Goal: Task Accomplishment & Management: Manage account settings

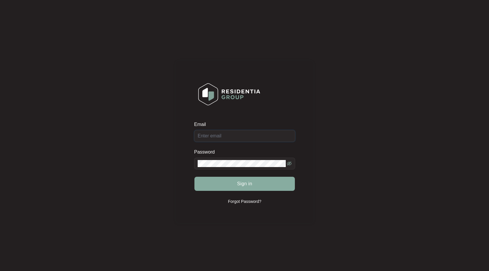
type input "[EMAIL_ADDRESS][DOMAIN_NAME]"
drag, startPoint x: 244, startPoint y: 182, endPoint x: 378, endPoint y: 157, distance: 135.5
click at [244, 182] on span "Sign in" at bounding box center [244, 183] width 15 height 7
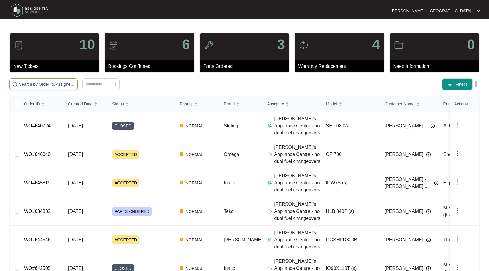
click at [38, 82] on input "text" at bounding box center [47, 84] width 56 height 6
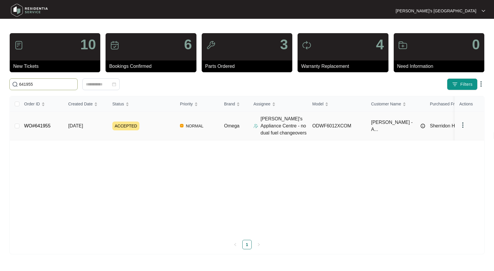
type input "641955"
click at [32, 126] on link "WO#641955" at bounding box center [37, 125] width 26 height 5
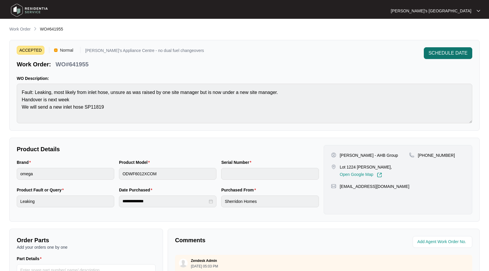
click at [449, 56] on span "SCHEDULE DATE" at bounding box center [448, 53] width 39 height 7
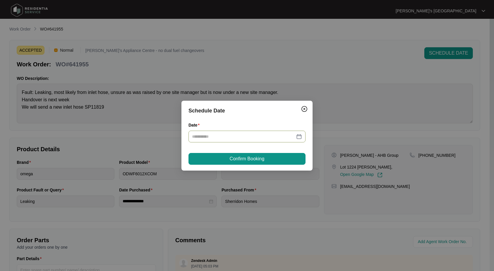
click at [226, 141] on div at bounding box center [246, 137] width 117 height 12
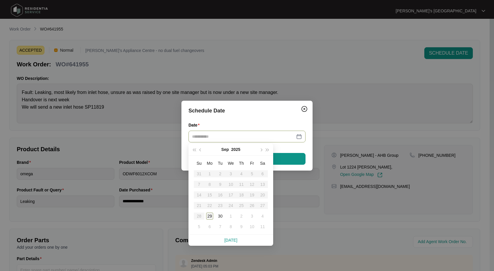
type input "**********"
click at [209, 218] on div "29" at bounding box center [209, 216] width 7 height 7
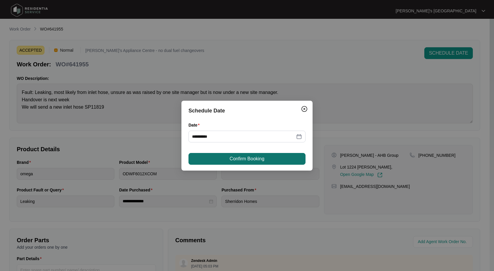
click at [240, 159] on span "Confirm Booking" at bounding box center [246, 158] width 35 height 7
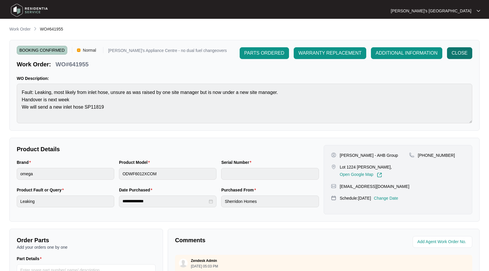
click at [461, 55] on span "CLOSE" at bounding box center [460, 53] width 16 height 7
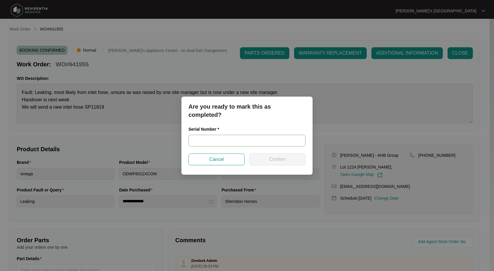
click at [233, 140] on input "text" at bounding box center [246, 141] width 117 height 12
paste input "25070389010200016"
type input "25070389010200016"
click at [281, 158] on span "Confirm" at bounding box center [277, 159] width 16 height 7
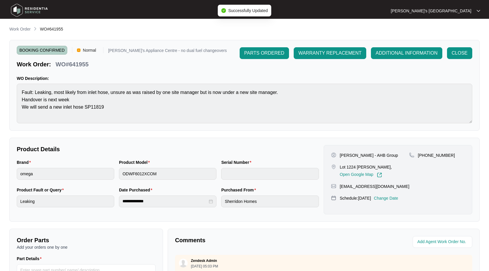
type input "25070389010200016"
